Goal: Task Accomplishment & Management: Use online tool/utility

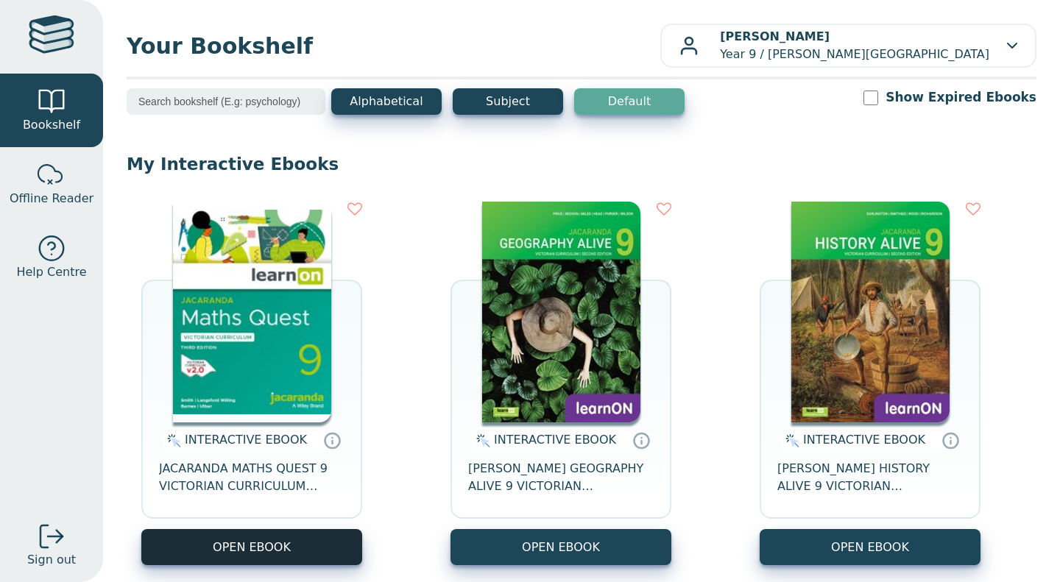
click at [292, 555] on button "OPEN EBOOK" at bounding box center [251, 547] width 221 height 36
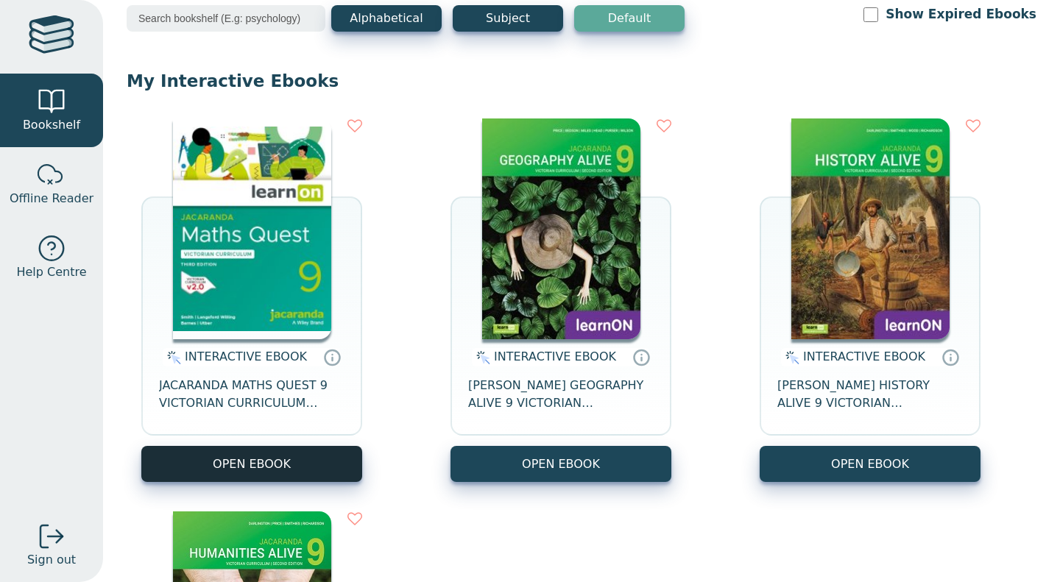
scroll to position [94, 0]
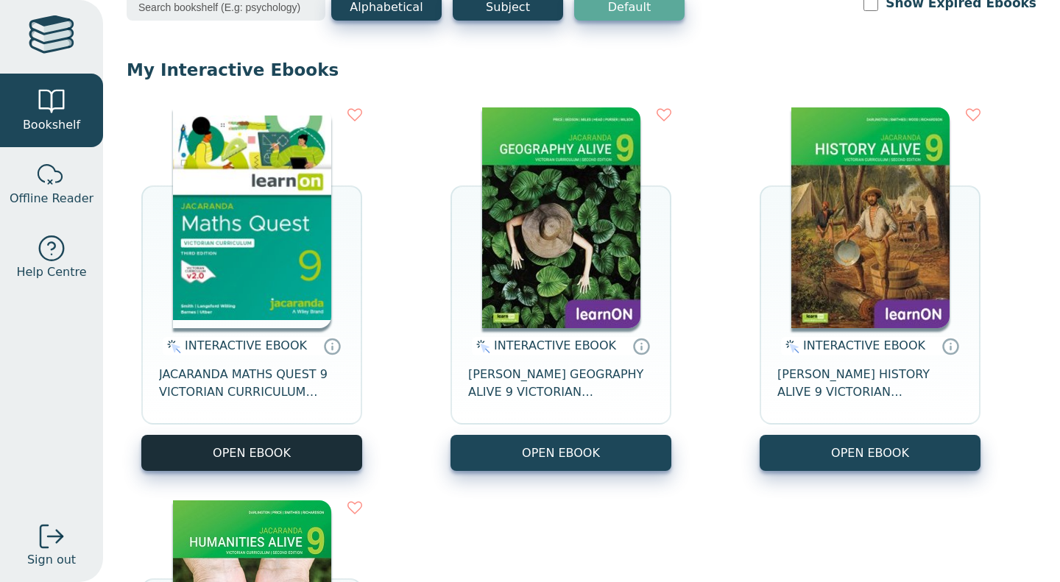
click at [210, 446] on button "OPEN EBOOK" at bounding box center [251, 453] width 221 height 36
